Goal: Task Accomplishment & Management: Use online tool/utility

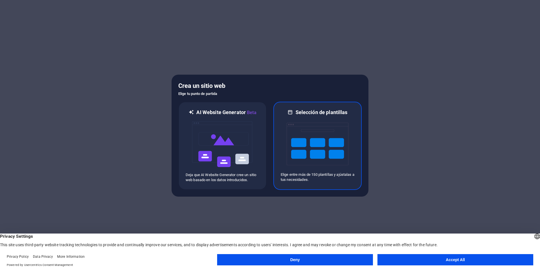
click at [337, 163] on img at bounding box center [318, 144] width 62 height 56
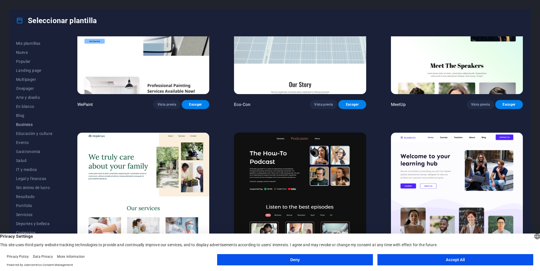
scroll to position [7, 0]
click at [430, 258] on button "Accept All" at bounding box center [456, 259] width 156 height 11
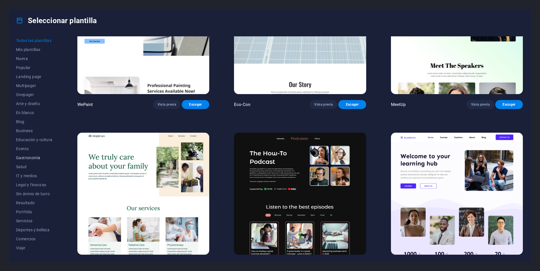
scroll to position [0, 0]
click at [35, 76] on span "Landing page" at bounding box center [34, 77] width 37 height 5
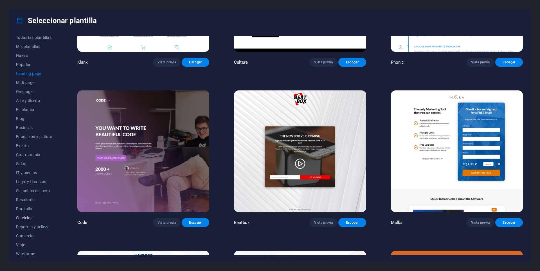
scroll to position [7, 0]
click at [30, 234] on span "Comercios" at bounding box center [34, 232] width 37 height 5
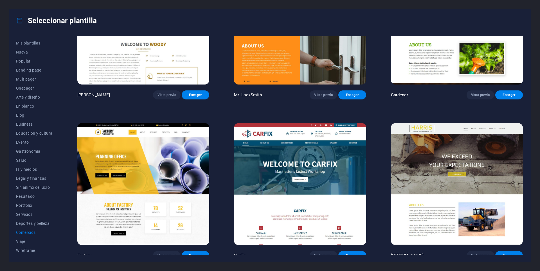
scroll to position [238, 0]
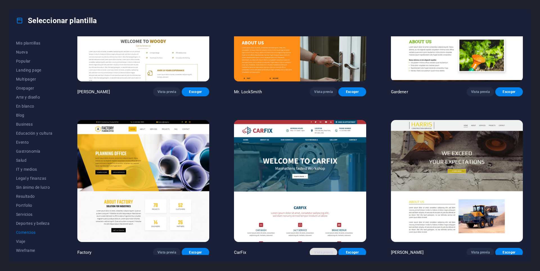
click at [322, 252] on button "Vista previa" at bounding box center [324, 252] width 28 height 9
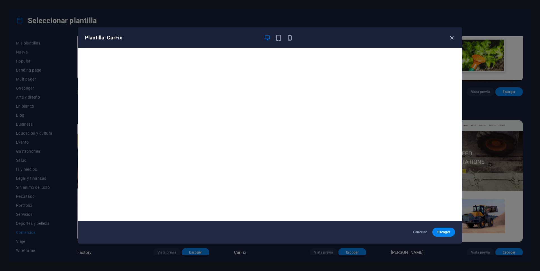
click at [451, 38] on icon "button" at bounding box center [452, 38] width 6 height 6
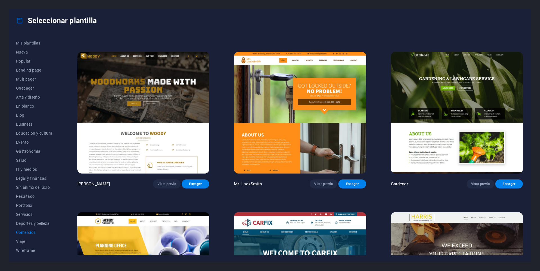
scroll to position [139, 0]
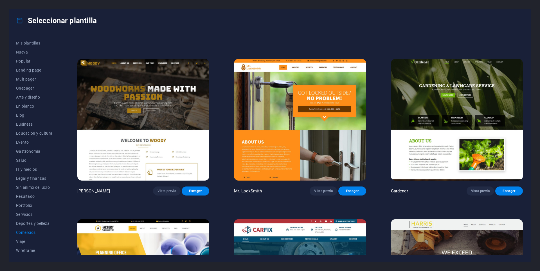
click at [259, 125] on img at bounding box center [300, 120] width 132 height 122
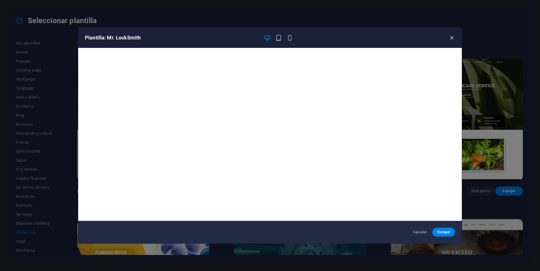
click at [451, 39] on icon "button" at bounding box center [452, 38] width 6 height 6
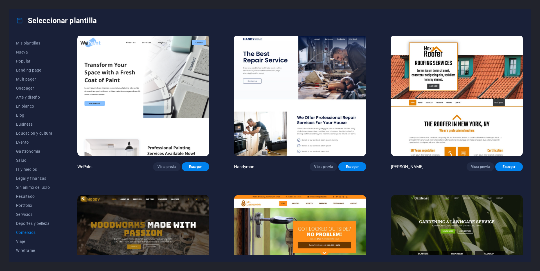
scroll to position [0, 0]
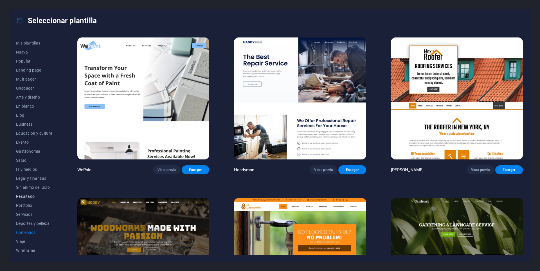
click at [31, 198] on button "Resultado" at bounding box center [34, 196] width 37 height 9
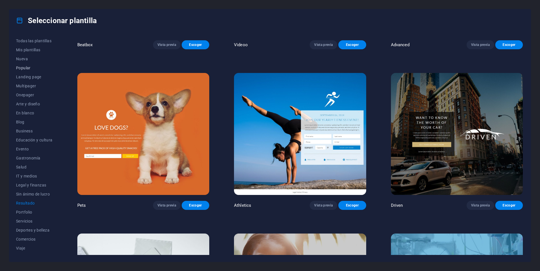
click at [28, 68] on span "Popular" at bounding box center [34, 68] width 37 height 5
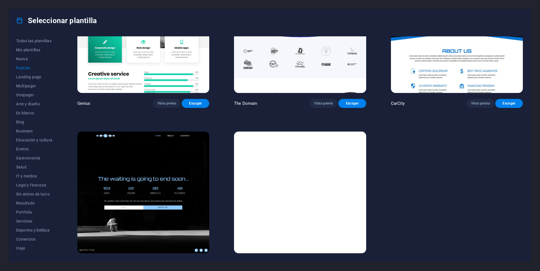
scroll to position [717, 0]
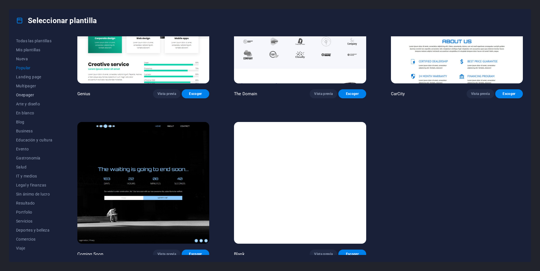
click at [32, 96] on span "Onepager" at bounding box center [34, 95] width 37 height 5
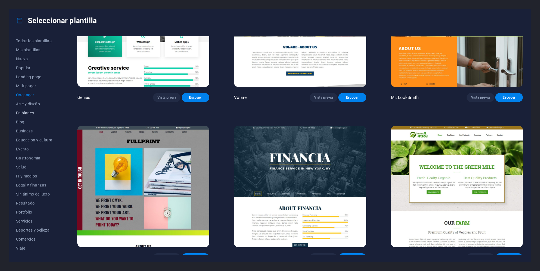
click at [26, 113] on span "En blanco" at bounding box center [34, 113] width 37 height 5
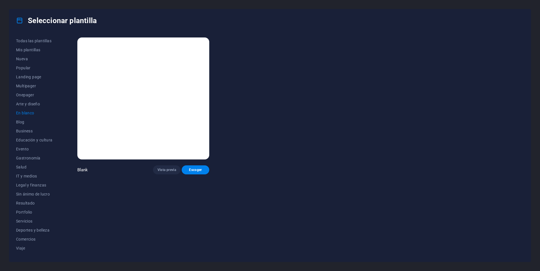
scroll to position [0, 0]
click at [21, 122] on span "Blog" at bounding box center [34, 122] width 37 height 5
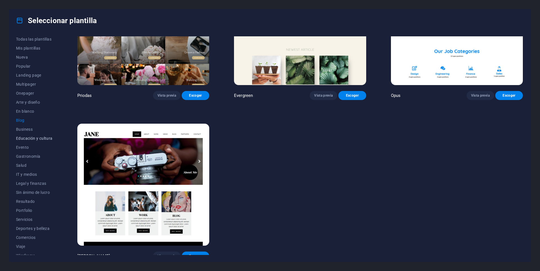
scroll to position [7, 0]
click at [33, 250] on span "Wireframe" at bounding box center [34, 250] width 37 height 5
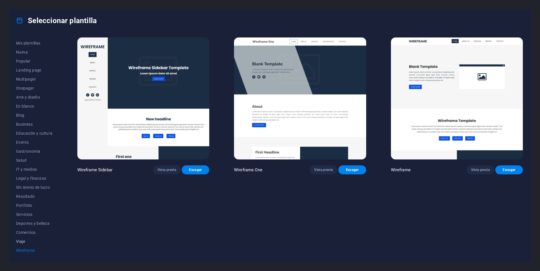
click at [23, 242] on span "Viaje" at bounding box center [34, 241] width 37 height 5
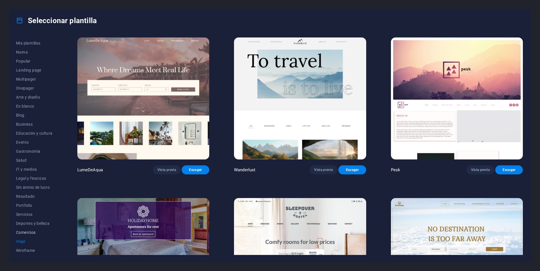
click at [30, 232] on span "Comercios" at bounding box center [34, 232] width 37 height 5
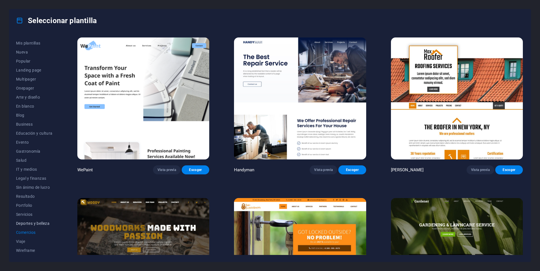
click at [30, 224] on span "Deportes y belleza" at bounding box center [34, 223] width 37 height 5
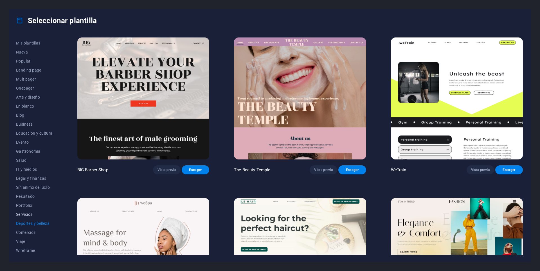
click at [31, 212] on span "Servicios" at bounding box center [34, 214] width 37 height 5
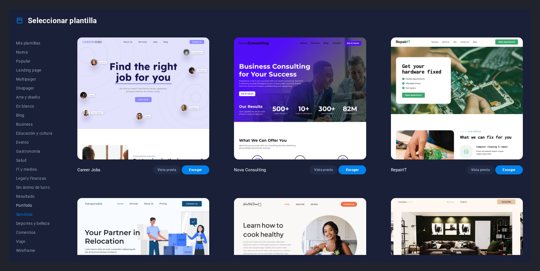
click at [29, 203] on span "Portfolio" at bounding box center [34, 205] width 37 height 5
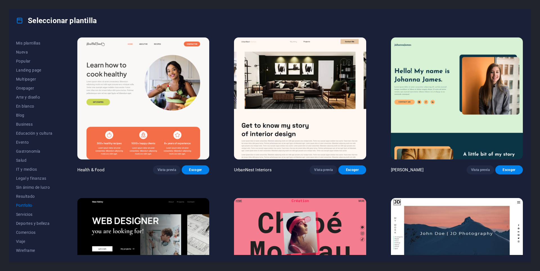
click at [420, 20] on div "Seleccionar plantilla" at bounding box center [270, 20] width 522 height 23
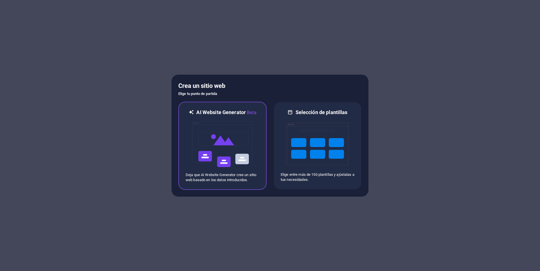
click at [221, 147] on img at bounding box center [223, 144] width 62 height 56
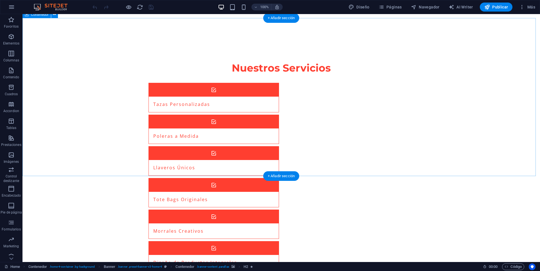
scroll to position [748, 0]
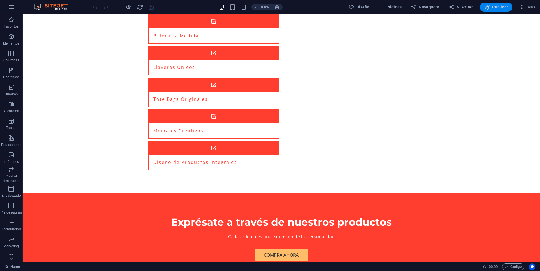
click at [500, 7] on span "Publicar" at bounding box center [497, 7] width 24 height 6
